Goal: Complete application form

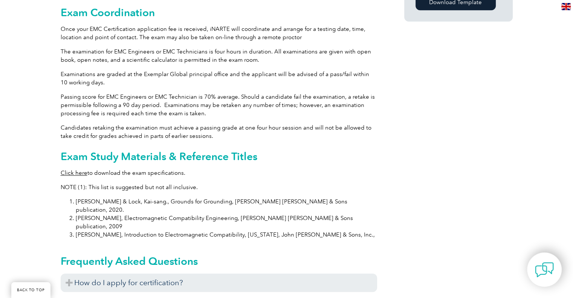
scroll to position [679, 0]
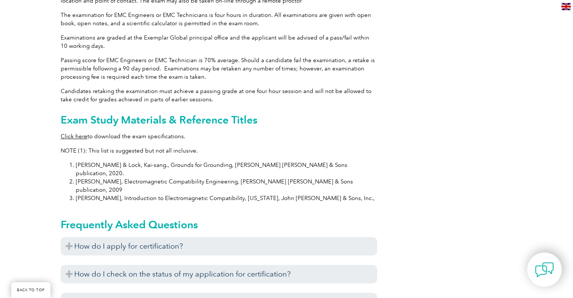
click at [68, 133] on link "Click here" at bounding box center [74, 136] width 27 height 7
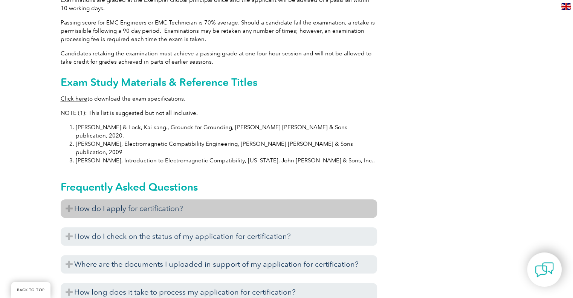
click at [78, 199] on h3 "How do I apply for certification?" at bounding box center [219, 208] width 317 height 18
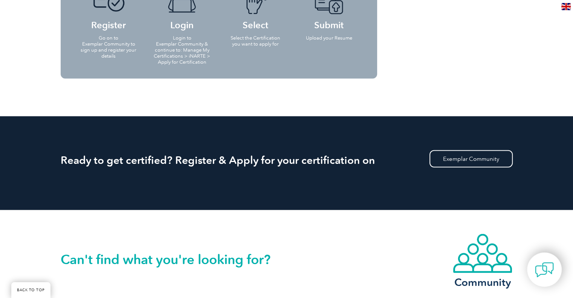
scroll to position [1470, 0]
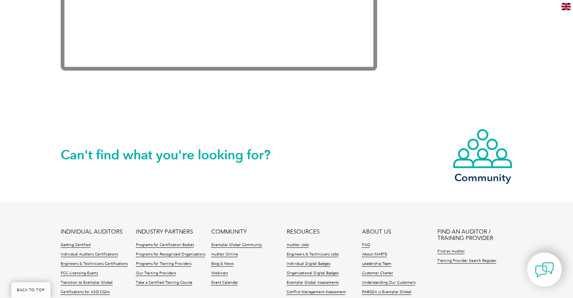
scroll to position [1593, 0]
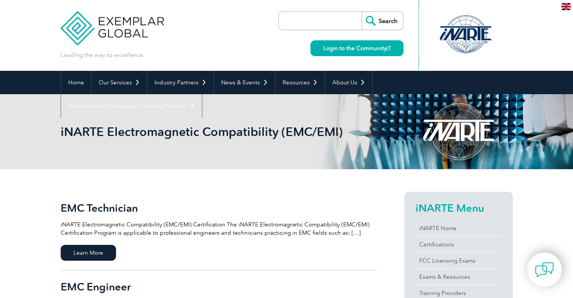
scroll to position [113, 0]
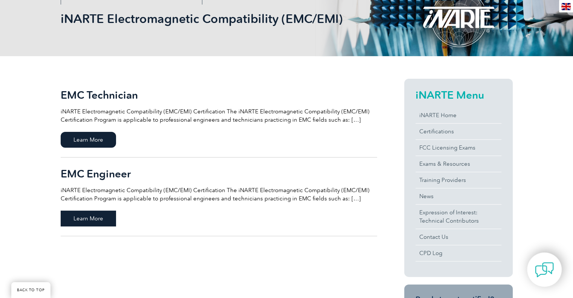
click at [101, 223] on span "Learn More" at bounding box center [88, 219] width 55 height 16
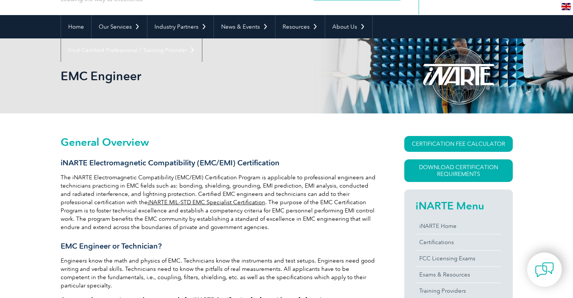
scroll to position [113, 0]
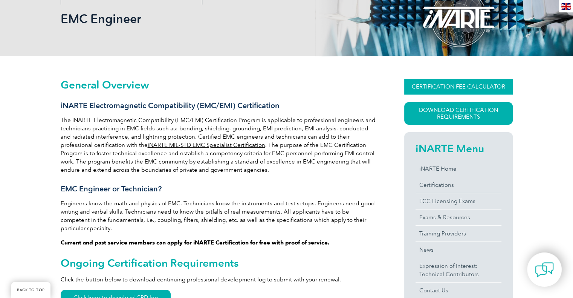
click at [447, 80] on link "CERTIFICATION FEE CALCULATOR" at bounding box center [459, 87] width 109 height 16
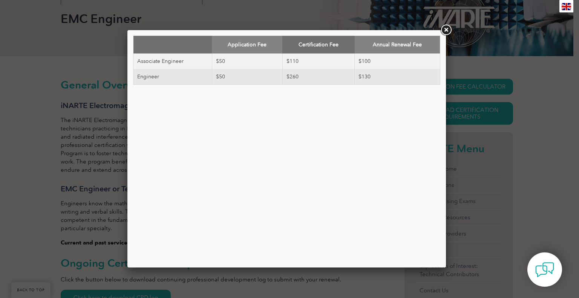
click at [446, 30] on link at bounding box center [446, 30] width 14 height 14
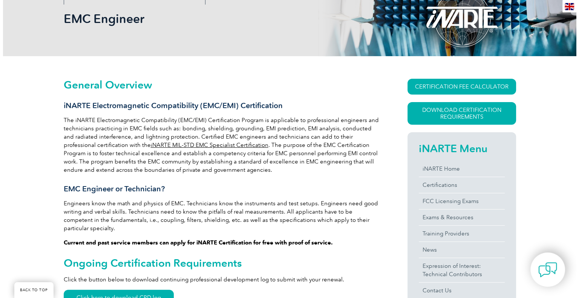
scroll to position [151, 0]
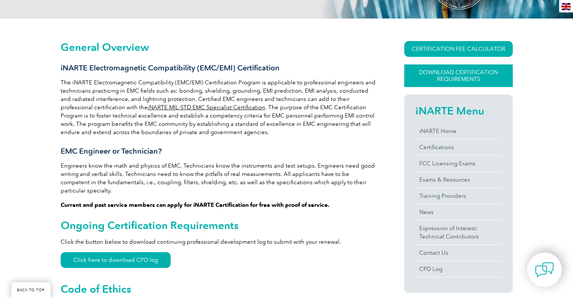
click at [474, 76] on link "Download Certification Requirements" at bounding box center [459, 75] width 109 height 23
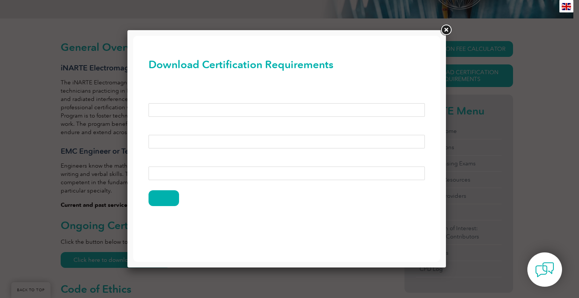
scroll to position [0, 0]
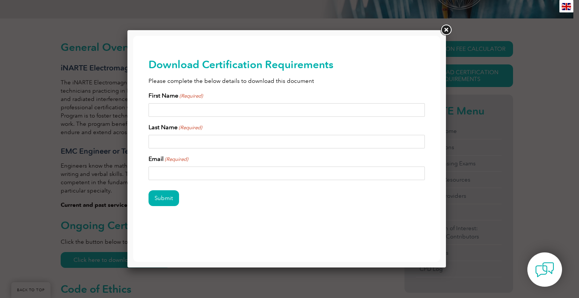
click at [218, 110] on input "First Name (Required)" at bounding box center [287, 110] width 277 height 14
type input "Katya"
type input "Penado"
type input "katpenado@gmail.com"
click at [167, 192] on input "Submit" at bounding box center [164, 198] width 31 height 16
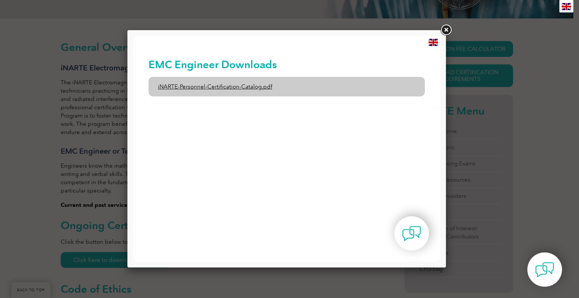
click at [250, 86] on link "iNARTE-Personnel-Certification-Catalog.pdf" at bounding box center [287, 87] width 277 height 20
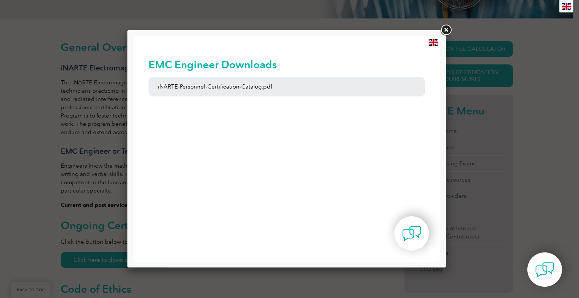
click at [445, 28] on link at bounding box center [446, 30] width 14 height 14
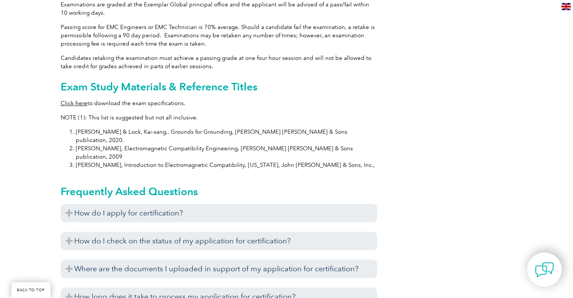
scroll to position [716, 0]
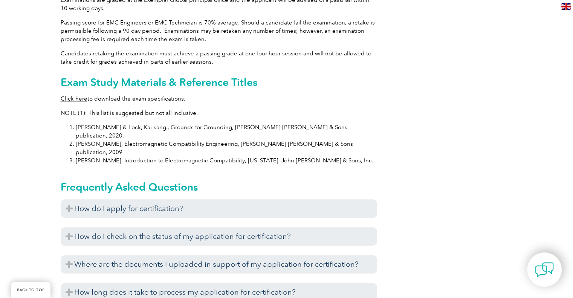
click at [77, 95] on link "Click here" at bounding box center [74, 98] width 27 height 7
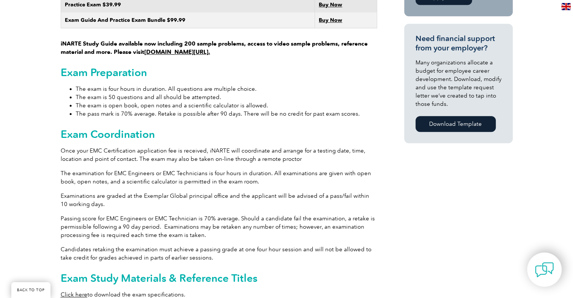
scroll to position [415, 0]
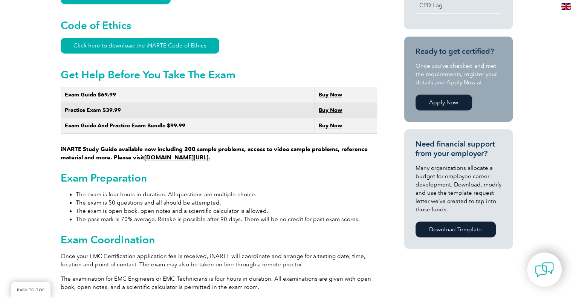
click at [440, 109] on link "Apply Now" at bounding box center [444, 103] width 57 height 16
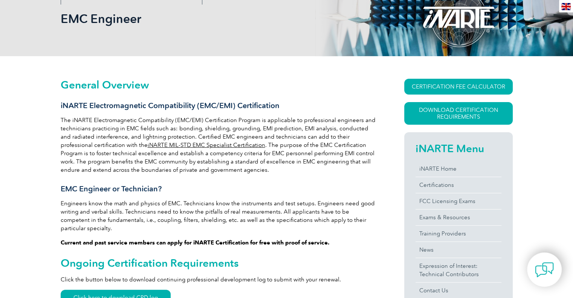
scroll to position [0, 0]
